Goal: Navigation & Orientation: Go to known website

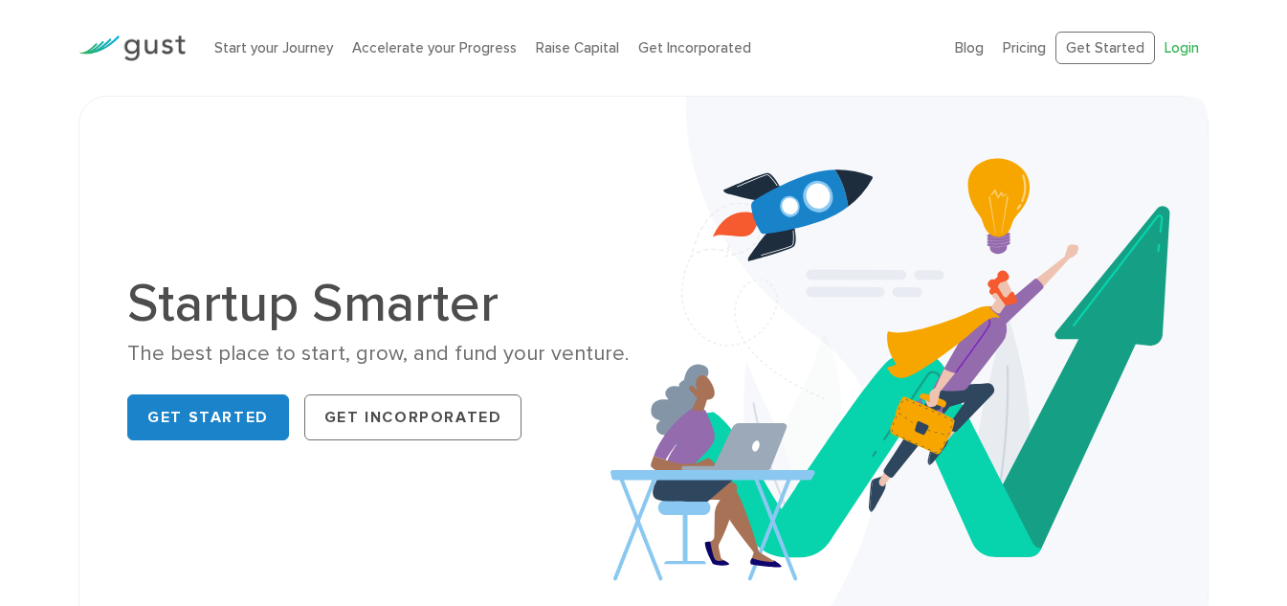
click at [1182, 49] on link "Login" at bounding box center [1182, 47] width 34 height 17
click at [1127, 50] on link "Get Started" at bounding box center [1106, 48] width 100 height 33
